Goal: Information Seeking & Learning: Learn about a topic

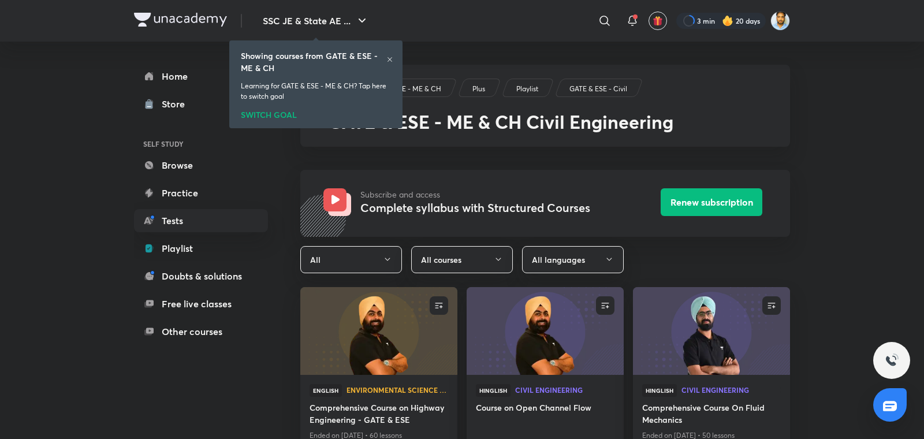
click at [387, 65] on div at bounding box center [389, 60] width 7 height 9
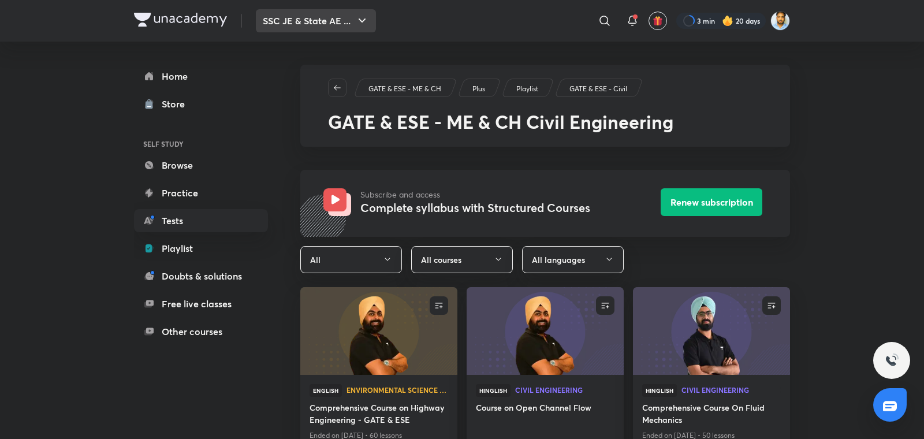
click at [335, 23] on button "SSC JE & State AE ..." at bounding box center [316, 20] width 120 height 23
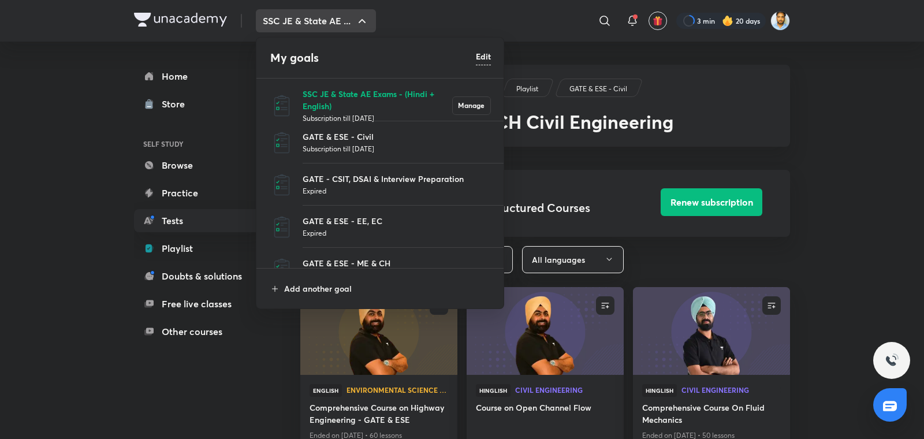
click at [354, 96] on p "SSC JE & State AE Exams - (Hindi + English)" at bounding box center [378, 100] width 150 height 24
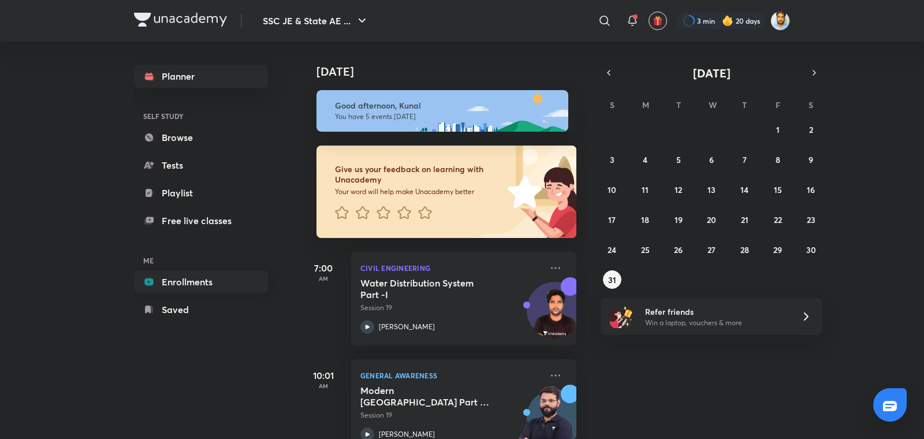
click at [182, 277] on link "Enrollments" at bounding box center [201, 281] width 134 height 23
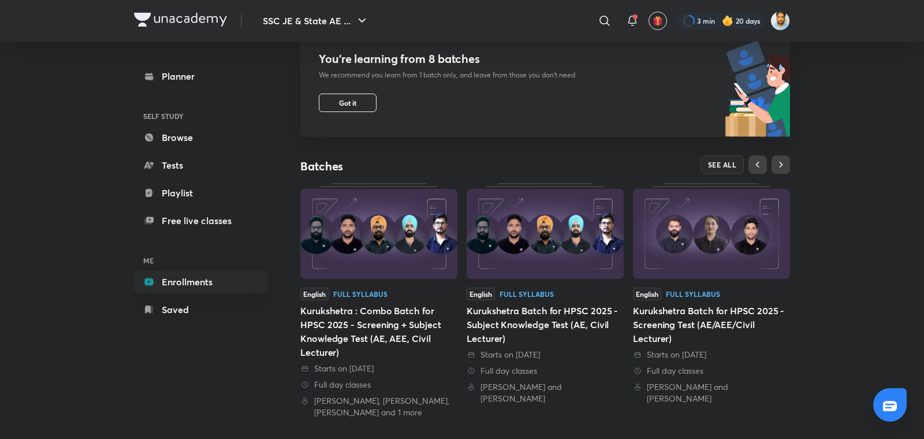
scroll to position [110, 0]
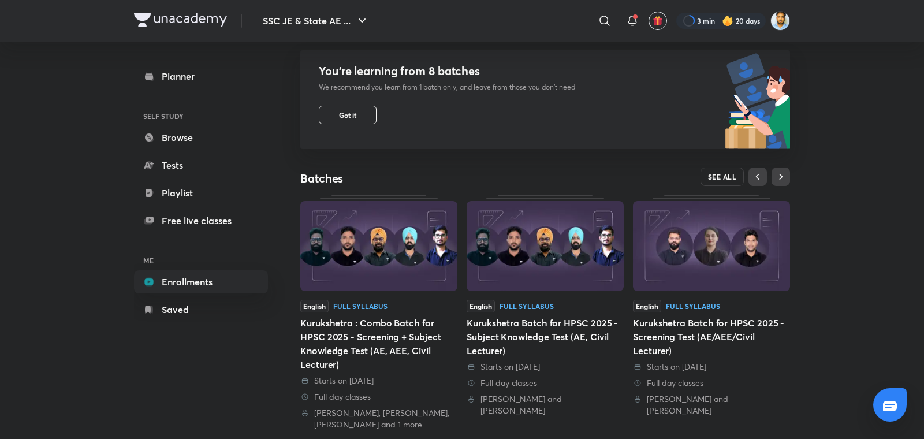
click at [729, 174] on span "SEE ALL" at bounding box center [722, 177] width 29 height 8
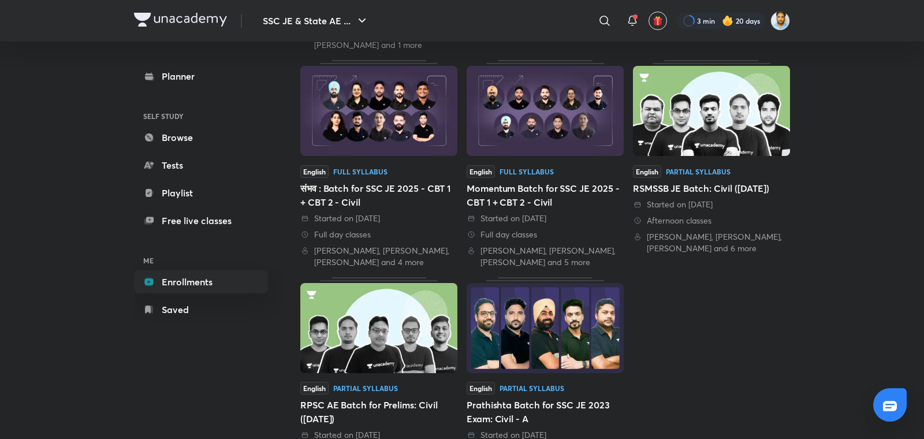
scroll to position [344, 0]
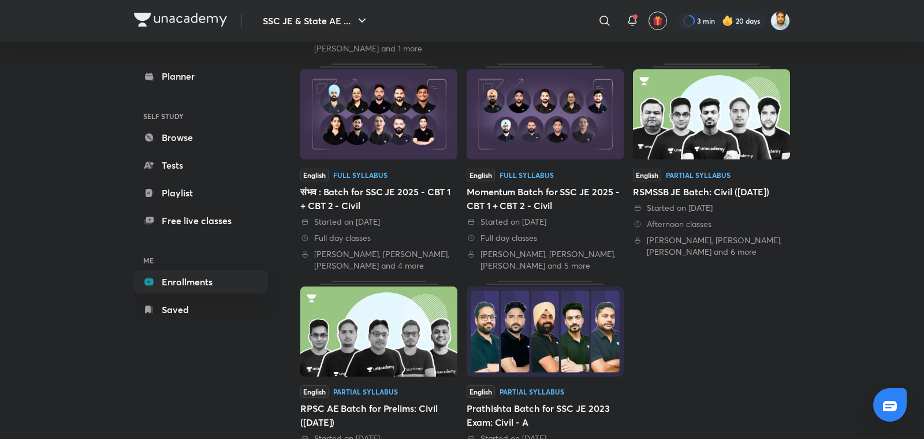
click at [585, 196] on div "Momentum Batch for SSC JE 2025 - CBT 1 + CBT 2 - Civil" at bounding box center [544, 199] width 157 height 28
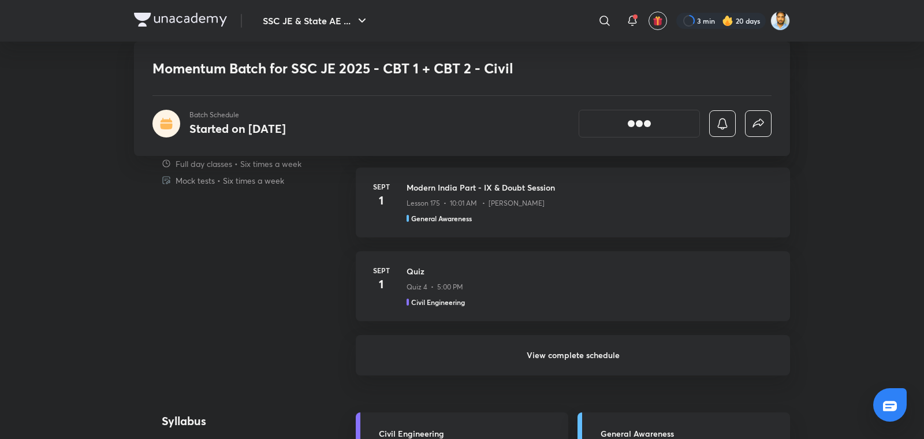
scroll to position [857, 0]
click at [570, 359] on h6 "View complete schedule" at bounding box center [573, 355] width 434 height 40
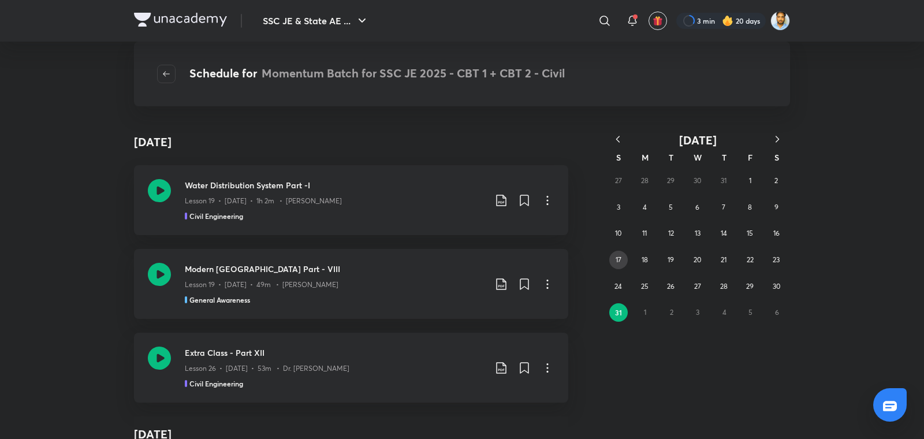
click at [621, 261] on button "17" at bounding box center [618, 260] width 18 height 18
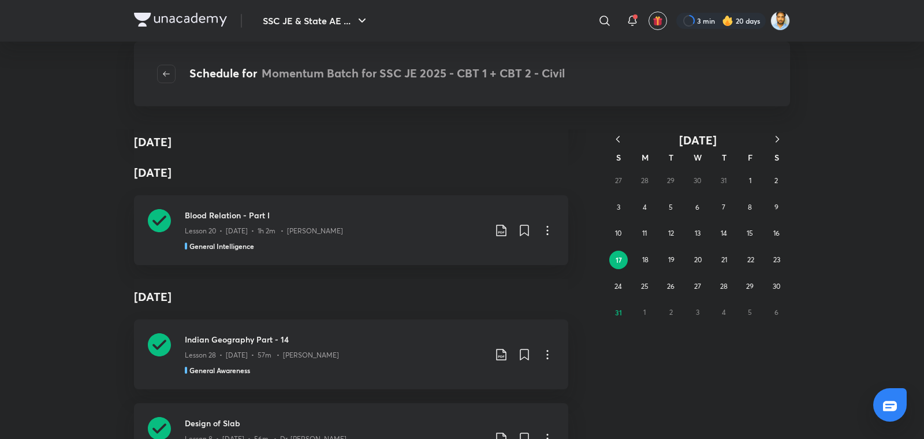
scroll to position [95248, 0]
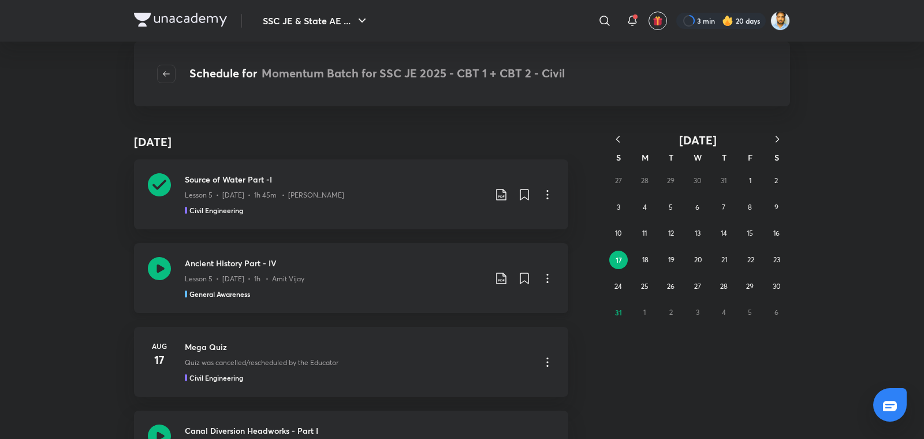
click at [436, 243] on div "Ancient History Part - IV Lesson 5 • [DATE] • 1h • Amit Vijay General Awareness" at bounding box center [351, 278] width 434 height 70
